Goal: Information Seeking & Learning: Learn about a topic

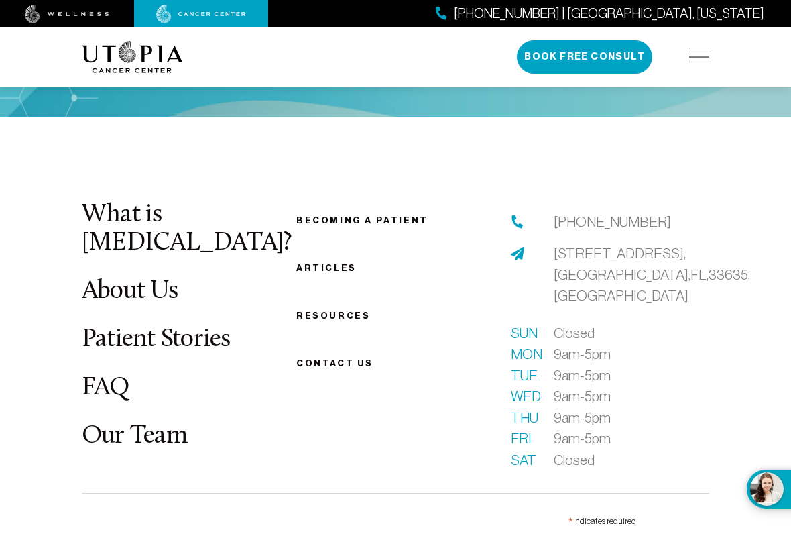
scroll to position [4301, 0]
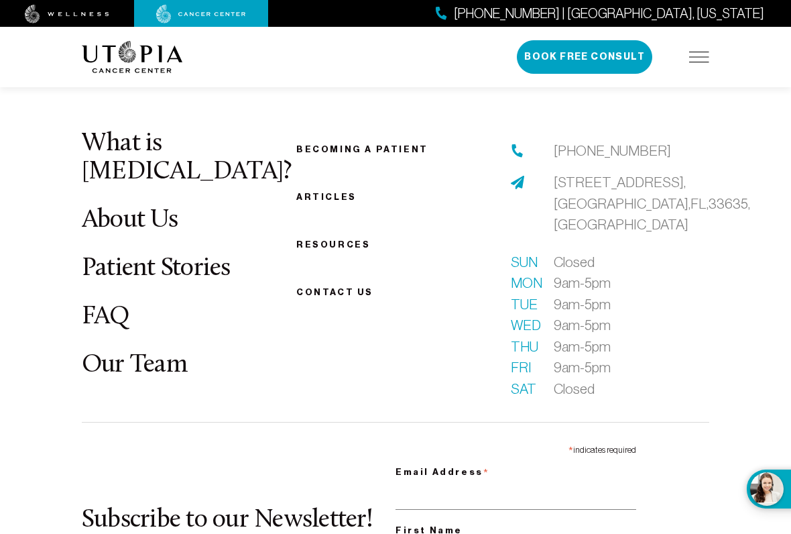
click at [103, 207] on link "About Us" at bounding box center [130, 220] width 96 height 26
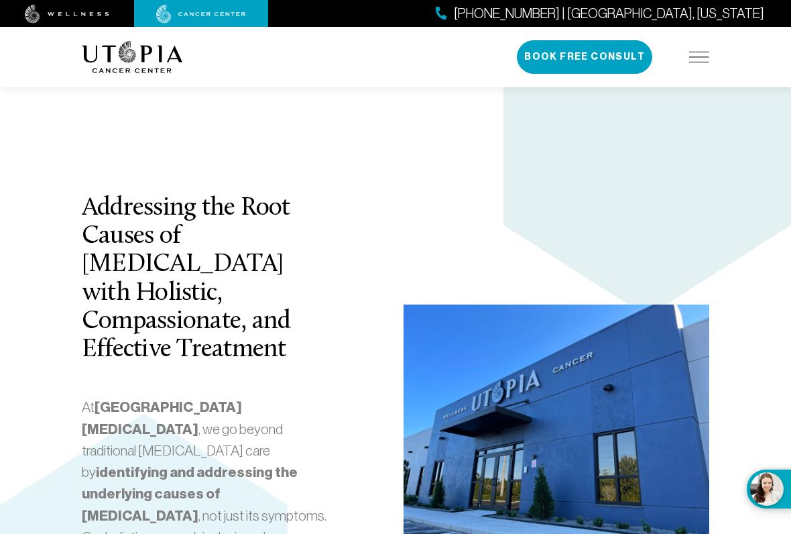
scroll to position [2687, 0]
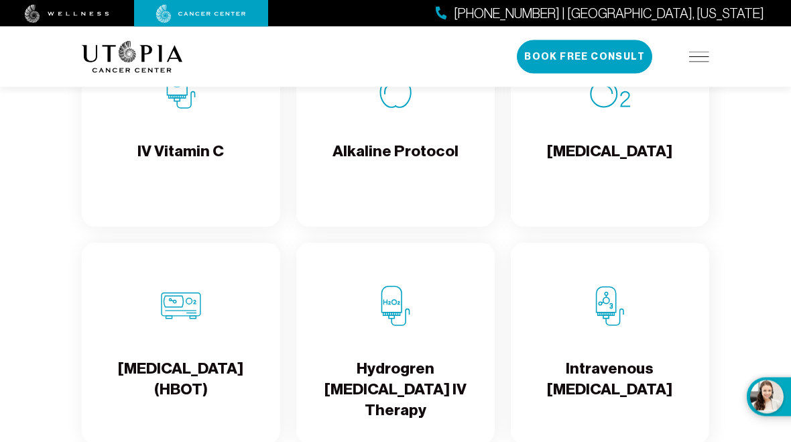
scroll to position [1511, 0]
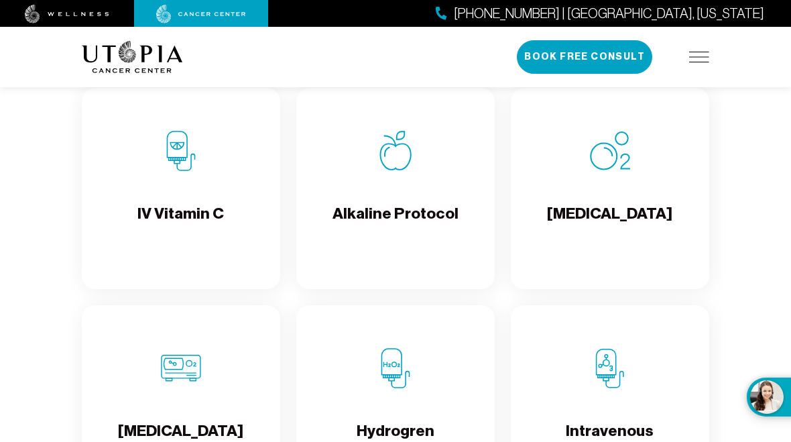
click at [109, 247] on div "IV Vitamin C" at bounding box center [181, 188] width 198 height 201
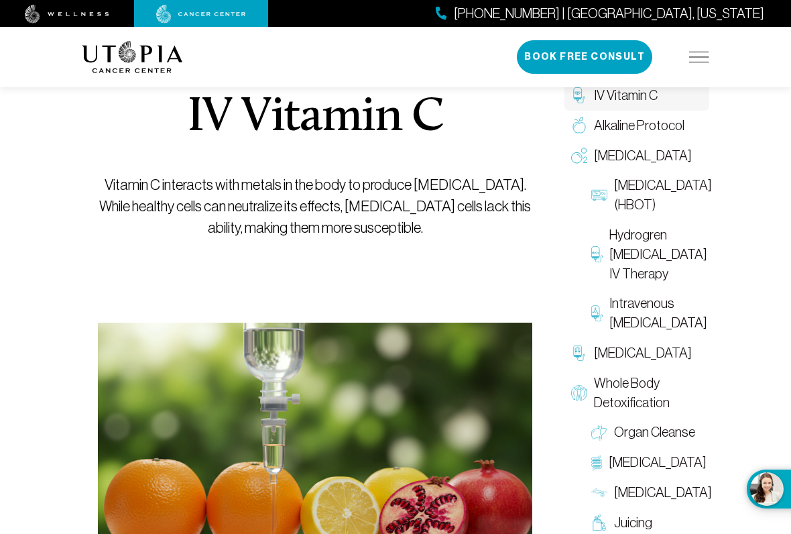
scroll to position [145, 0]
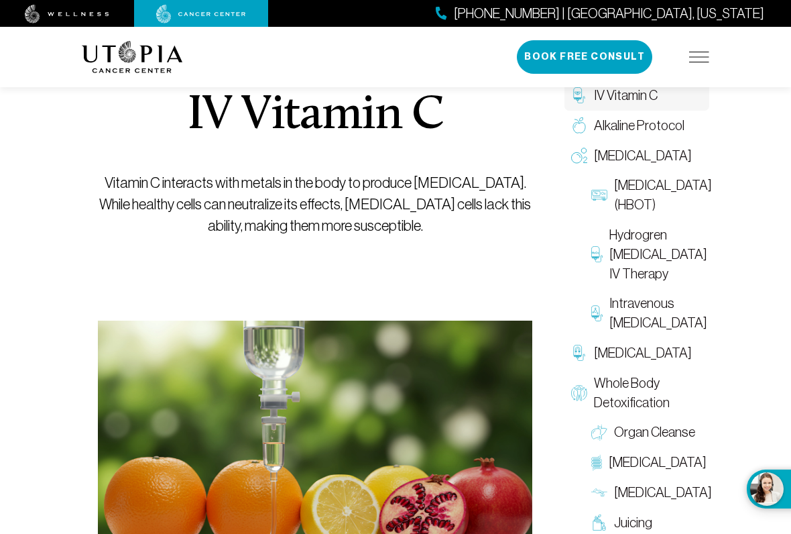
click at [670, 121] on span "Alkaline Protocol" at bounding box center [639, 125] width 91 height 19
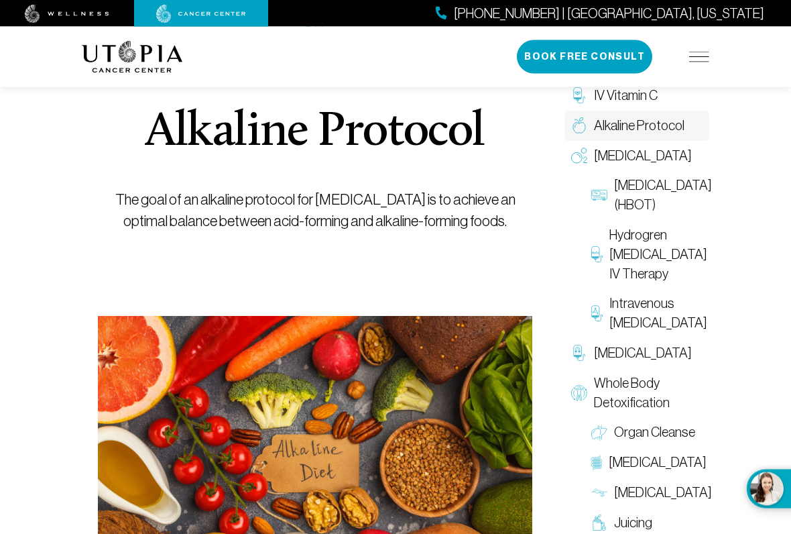
scroll to position [123, 0]
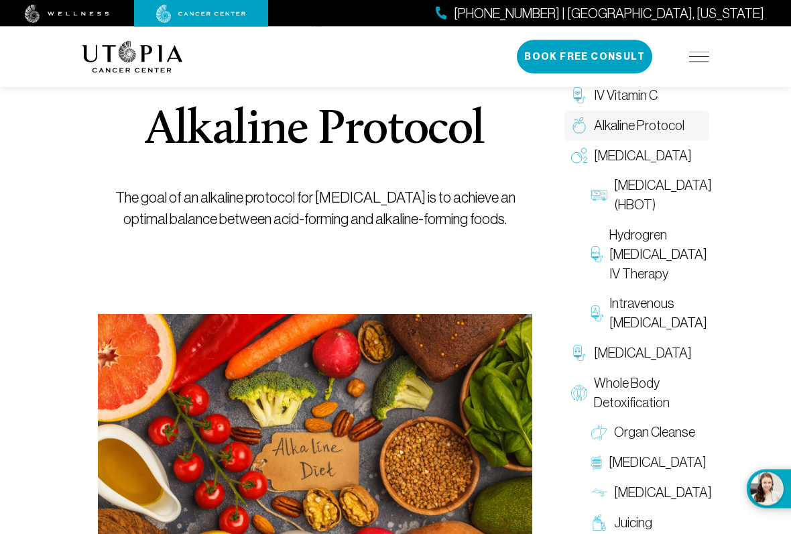
click at [680, 333] on span "Intravenous [MEDICAL_DATA]" at bounding box center [658, 313] width 98 height 39
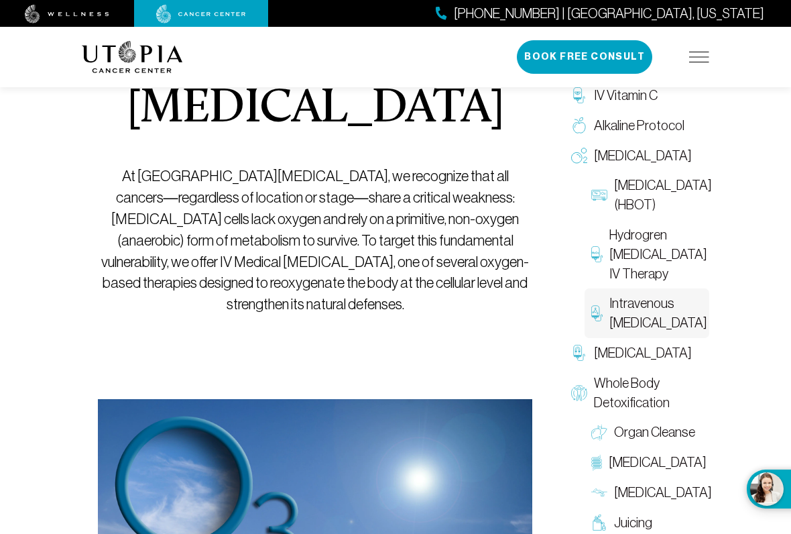
click at [646, 412] on span "Whole Body Detoxification" at bounding box center [648, 392] width 109 height 39
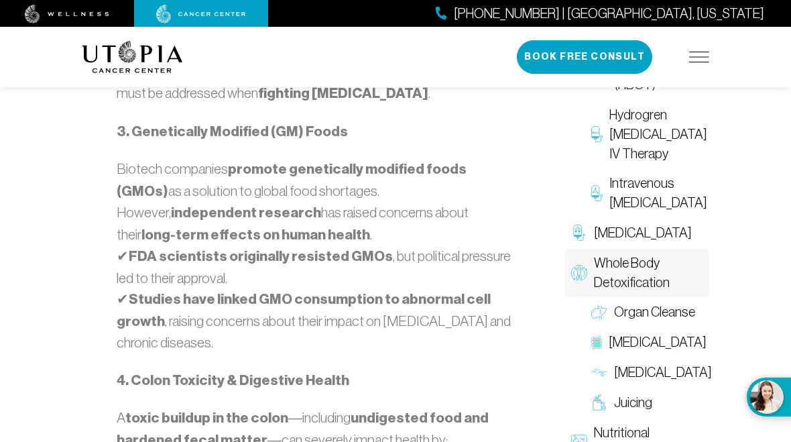
scroll to position [1462, 0]
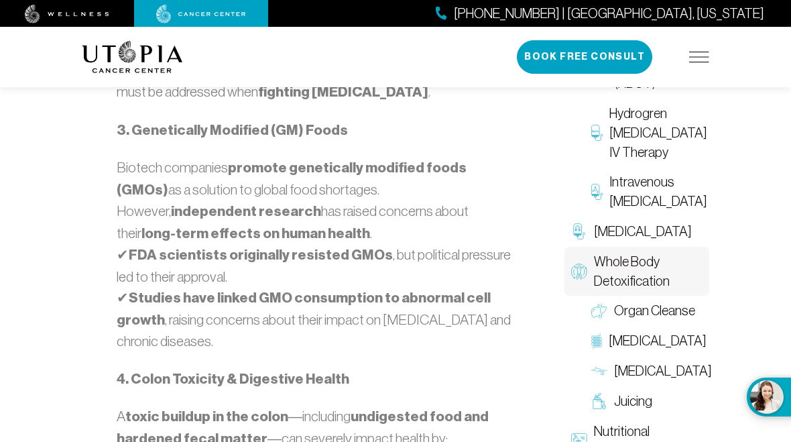
click at [685, 302] on span "Organ Cleanse" at bounding box center [654, 311] width 81 height 19
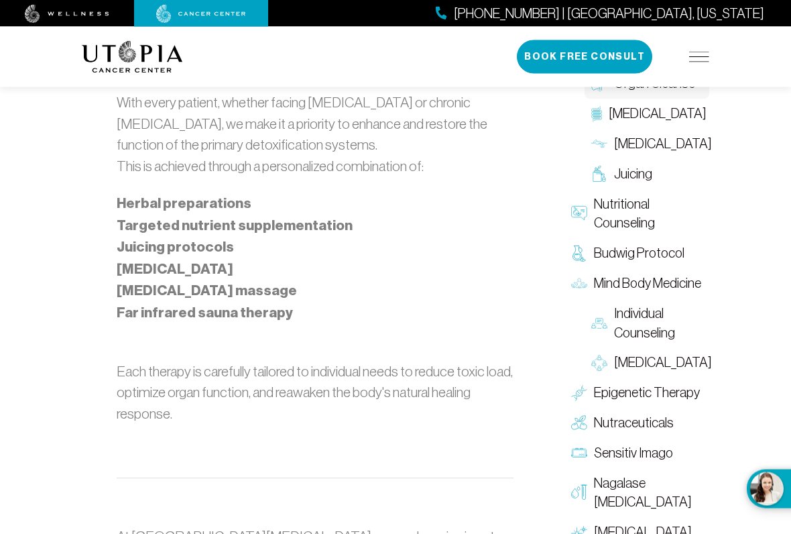
scroll to position [1148, 0]
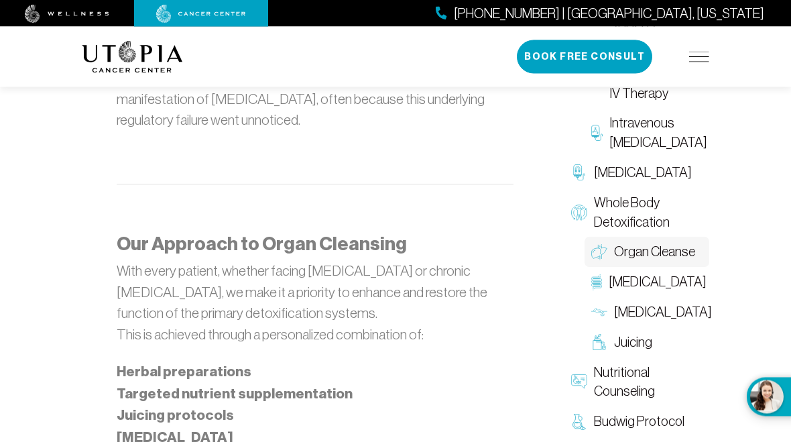
click at [683, 273] on span "[MEDICAL_DATA]" at bounding box center [658, 282] width 98 height 19
